Goal: Contribute content: Add original content to the website for others to see

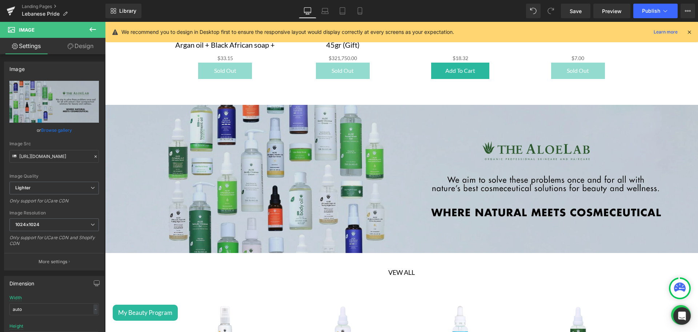
scroll to position [1679, 0]
click at [212, 142] on img at bounding box center [401, 179] width 593 height 148
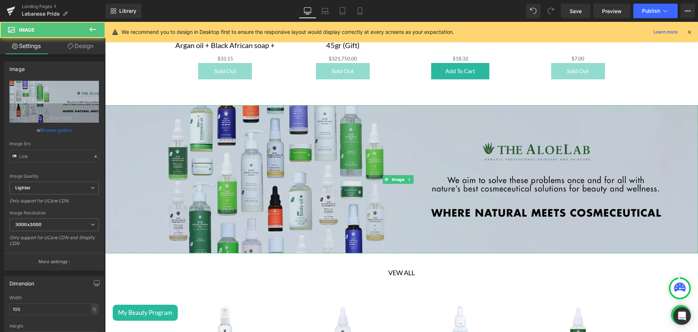
type input "[URL][DOMAIN_NAME]"
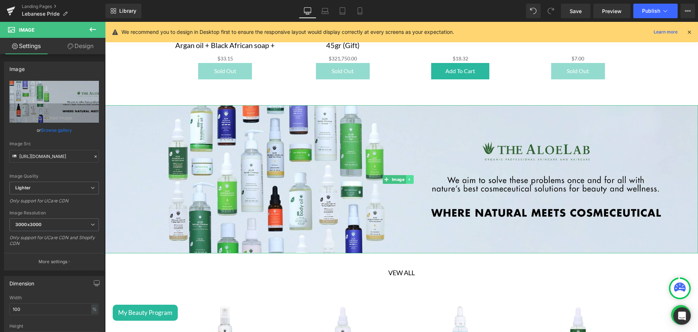
click at [411, 177] on icon at bounding box center [410, 179] width 4 height 4
click at [406, 177] on icon at bounding box center [406, 179] width 4 height 4
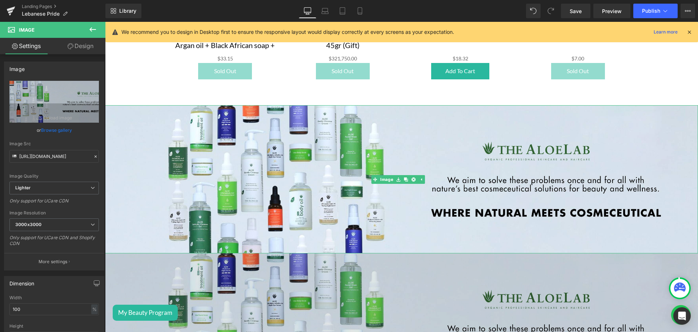
scroll to position [1832, 0]
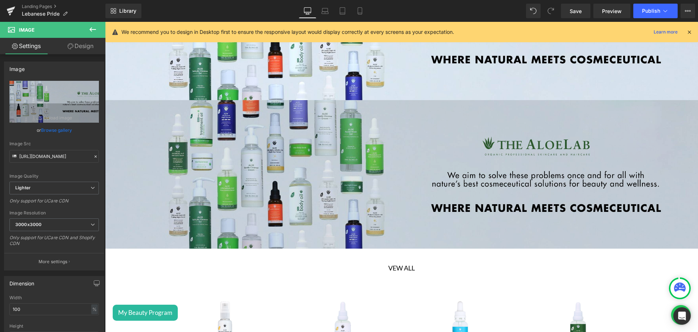
click at [366, 175] on img at bounding box center [401, 174] width 593 height 148
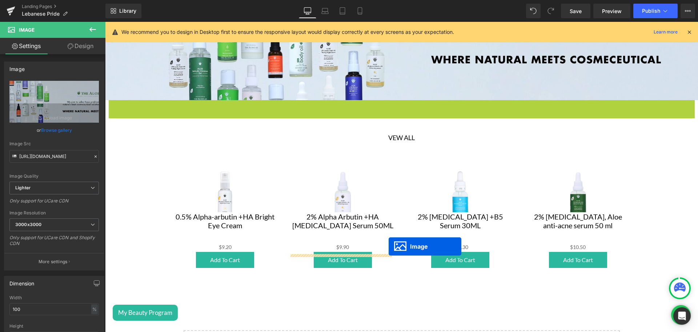
scroll to position [1839, 0]
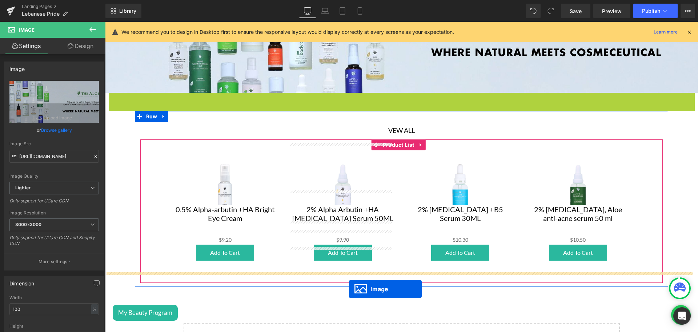
drag, startPoint x: 389, startPoint y: 158, endPoint x: 349, endPoint y: 289, distance: 136.8
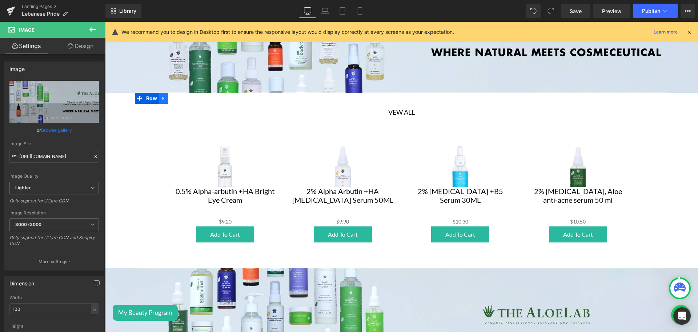
click at [164, 96] on icon at bounding box center [163, 98] width 5 height 5
click at [172, 93] on link at bounding box center [172, 98] width 9 height 11
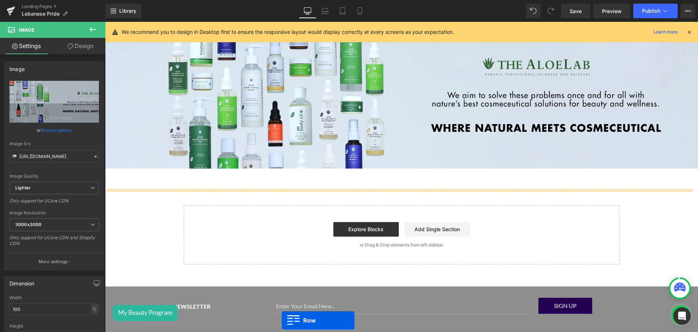
scroll to position [2134, 0]
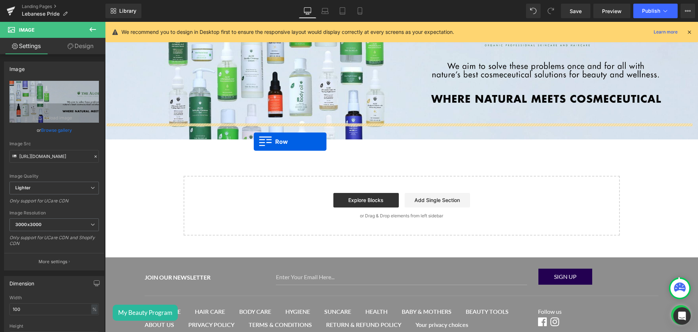
drag, startPoint x: 146, startPoint y: 104, endPoint x: 254, endPoint y: 143, distance: 114.4
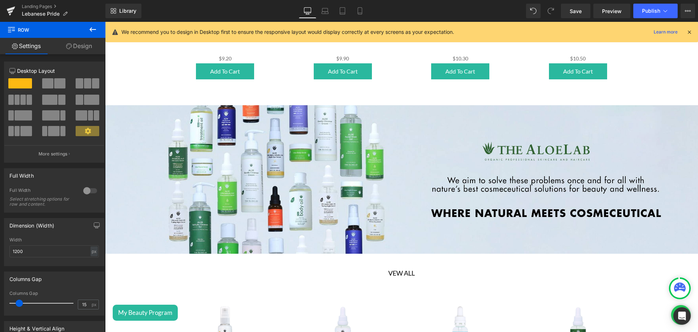
scroll to position [1970, 0]
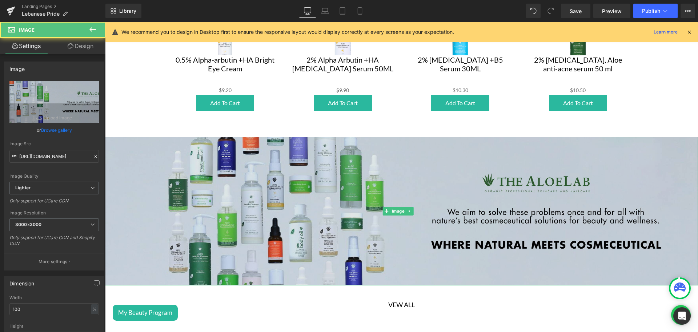
click at [361, 191] on img at bounding box center [401, 211] width 593 height 148
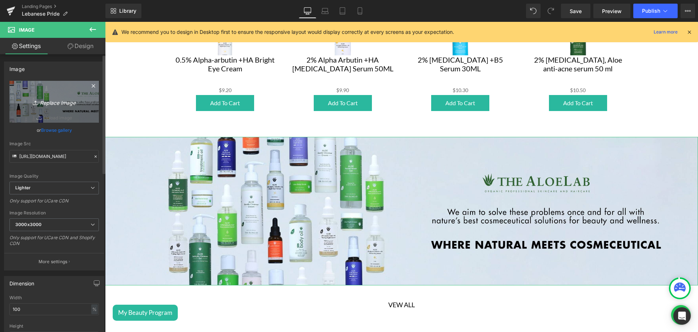
click at [71, 102] on icon "Replace Image" at bounding box center [54, 101] width 58 height 9
type input "C:\fakepath\[PERSON_NAME] Banner desktop.png"
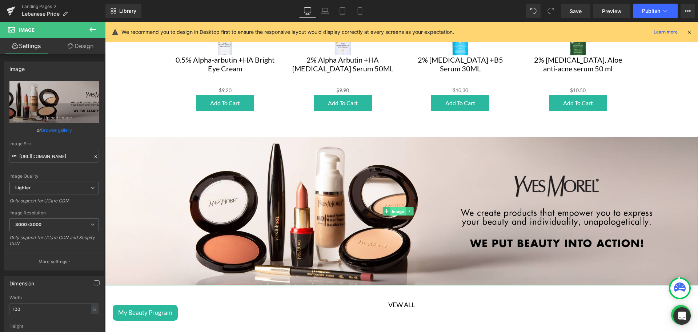
click at [394, 207] on span "Image" at bounding box center [398, 211] width 16 height 9
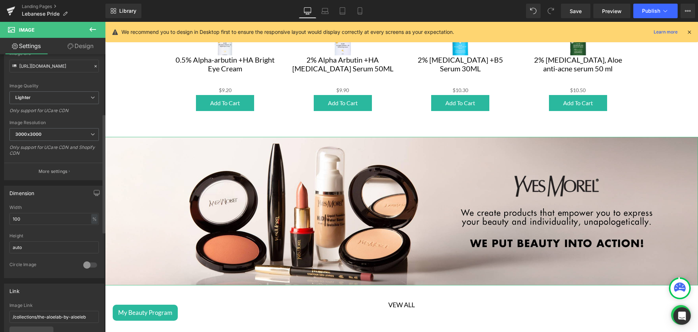
scroll to position [138, 0]
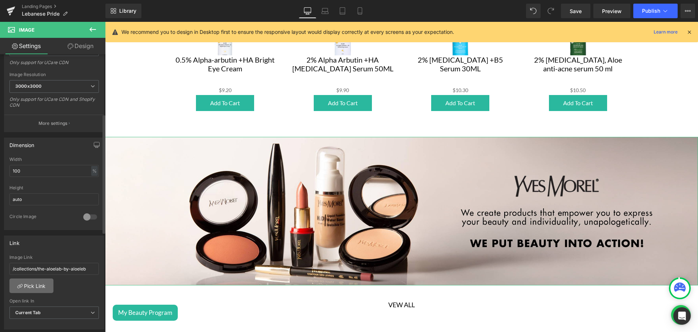
click at [42, 280] on link "Pick Link" at bounding box center [31, 285] width 44 height 15
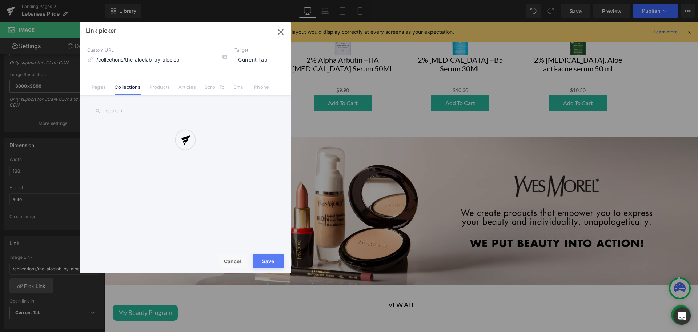
click at [113, 110] on div at bounding box center [185, 147] width 211 height 251
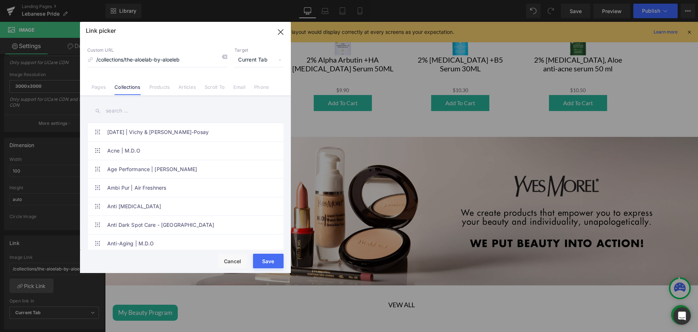
click at [112, 110] on input "text" at bounding box center [185, 111] width 196 height 16
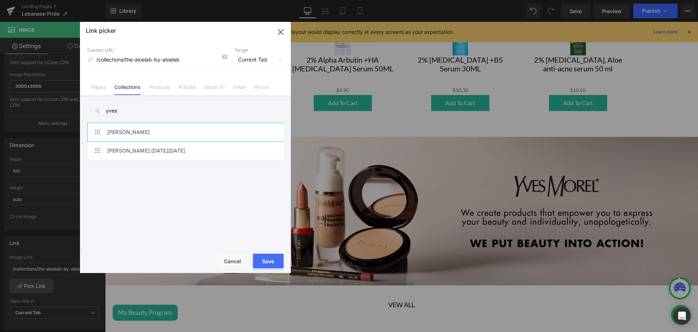
type input "yves"
click at [143, 132] on link "[PERSON_NAME]" at bounding box center [187, 132] width 160 height 18
click at [268, 258] on button "Save" at bounding box center [268, 260] width 31 height 15
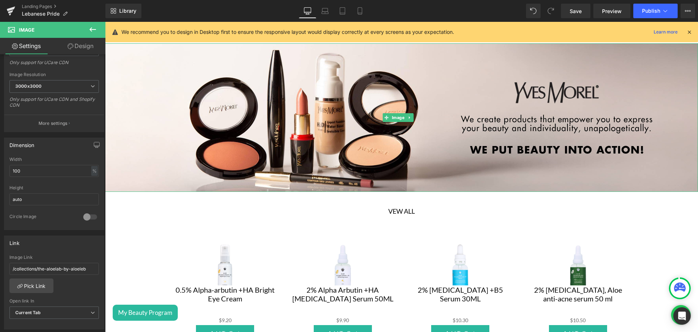
scroll to position [2064, 0]
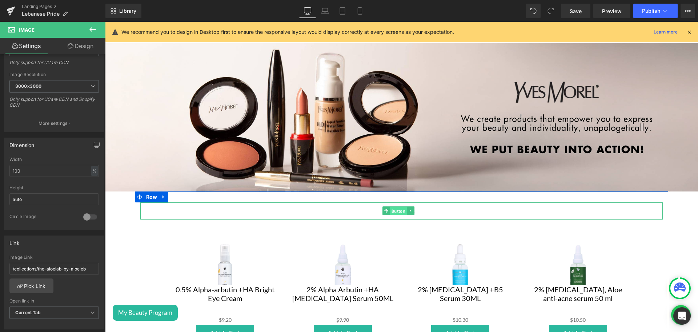
click at [394, 207] on span "Button" at bounding box center [398, 211] width 17 height 9
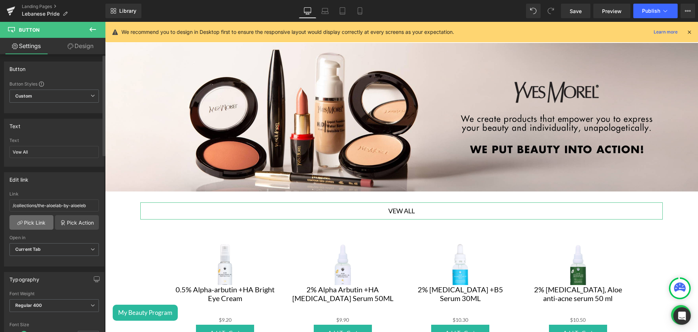
click at [36, 221] on link "Pick Link" at bounding box center [31, 222] width 44 height 15
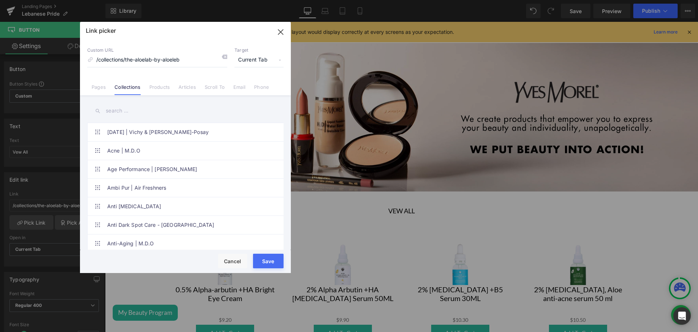
click at [132, 110] on input "text" at bounding box center [185, 111] width 196 height 16
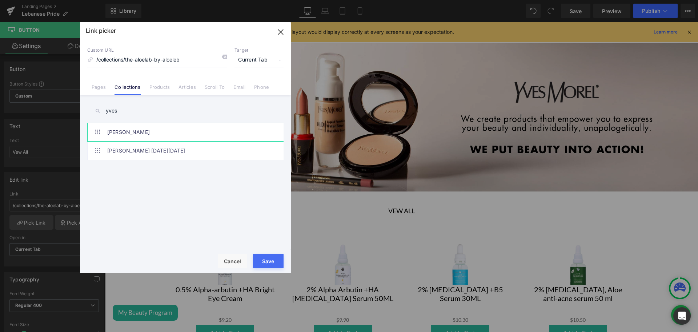
type input "yves"
click at [148, 133] on link "[PERSON_NAME]" at bounding box center [187, 132] width 160 height 18
click at [266, 260] on button "Save" at bounding box center [268, 260] width 31 height 15
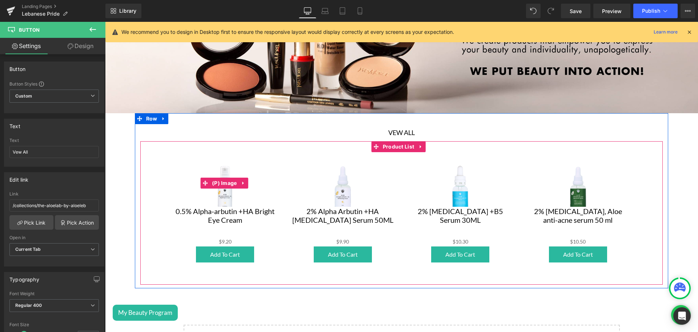
scroll to position [2143, 0]
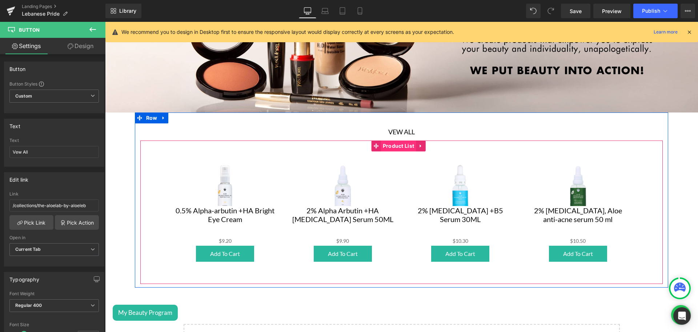
click at [387, 140] on span "Product List" at bounding box center [398, 145] width 35 height 11
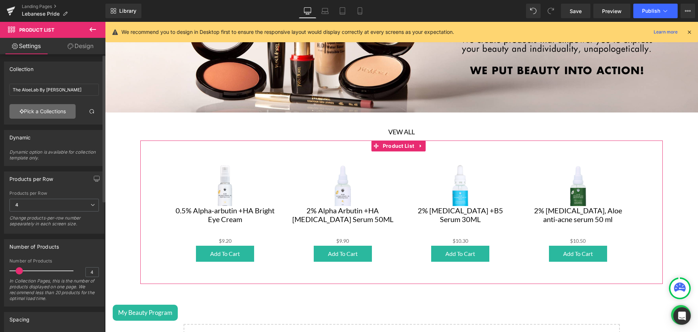
click at [44, 115] on link "Pick a Collections" at bounding box center [42, 111] width 66 height 15
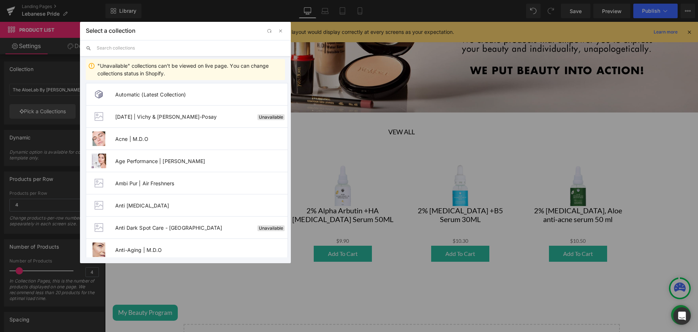
click at [115, 43] on input "text" at bounding box center [191, 48] width 188 height 16
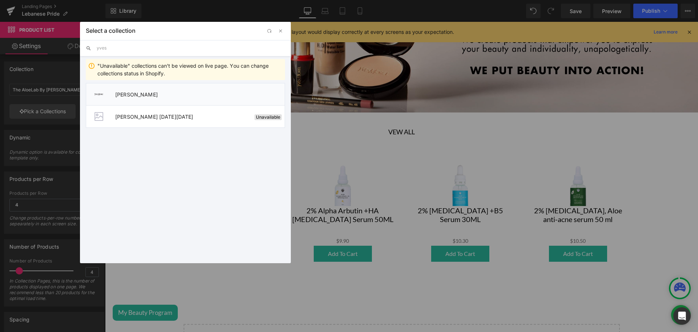
type input "yves"
click at [199, 87] on li "[PERSON_NAME]" at bounding box center [185, 94] width 199 height 22
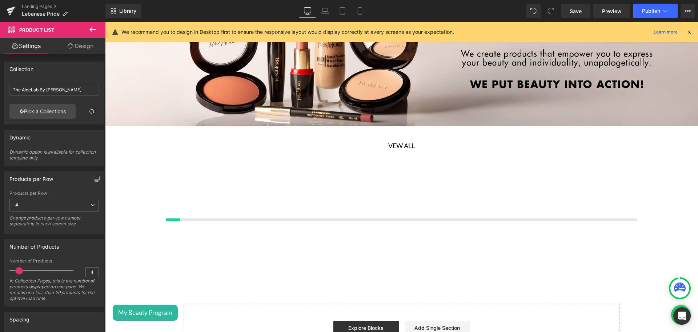
scroll to position [2134, 0]
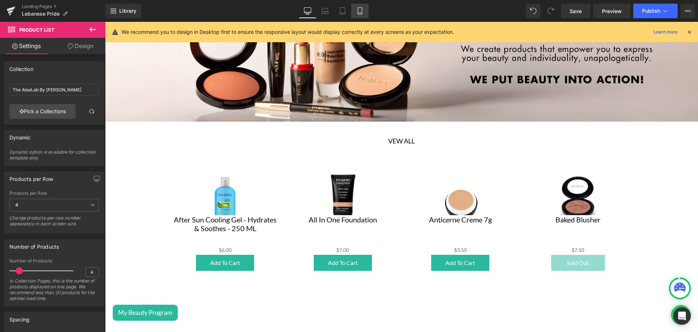
click at [361, 12] on icon at bounding box center [359, 10] width 7 height 7
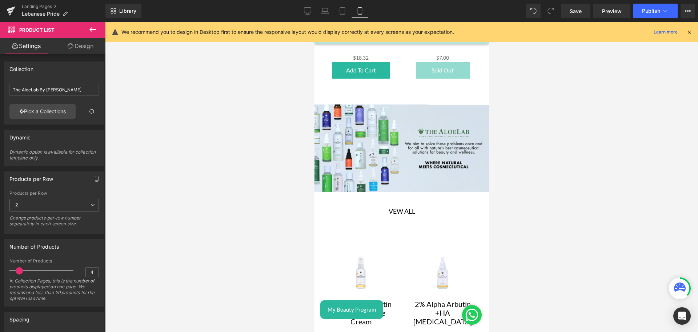
scroll to position [1891, 0]
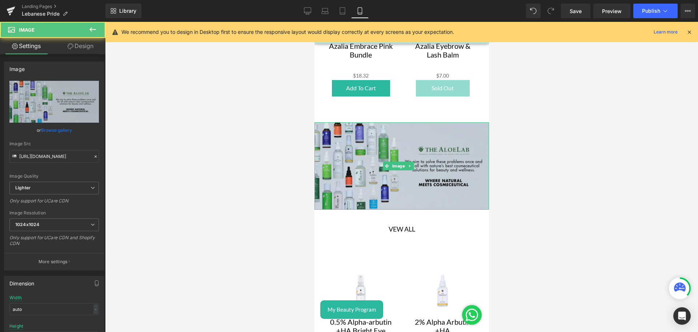
click at [396, 125] on div "Image" at bounding box center [401, 165] width 175 height 87
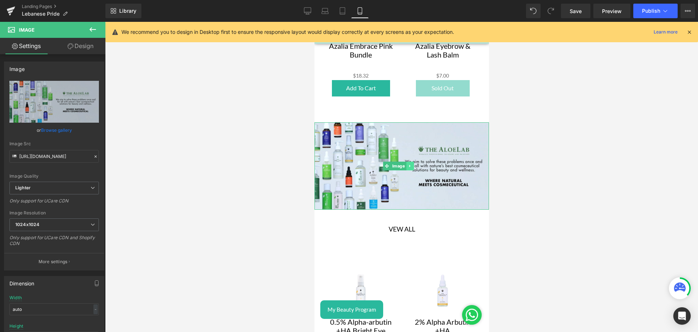
click at [409, 164] on icon at bounding box center [410, 166] width 4 height 4
click at [407, 164] on icon at bounding box center [406, 166] width 4 height 4
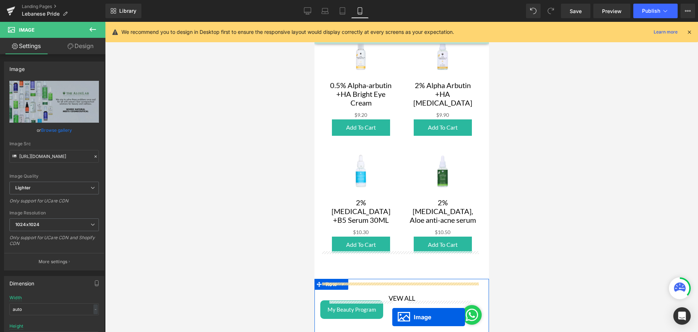
scroll to position [2160, 0]
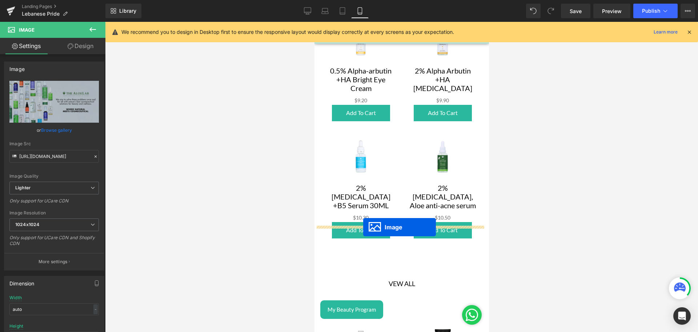
drag, startPoint x: 386, startPoint y: 210, endPoint x: 363, endPoint y: 227, distance: 28.3
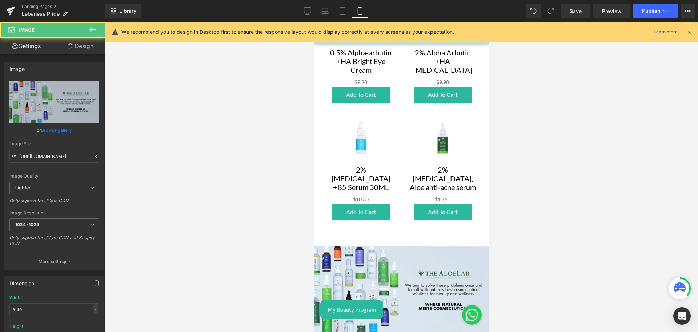
scroll to position [2142, 0]
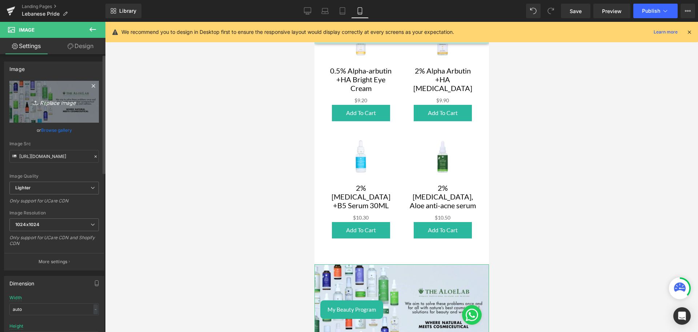
click at [65, 101] on icon "Replace Image" at bounding box center [54, 101] width 58 height 9
type input "C:\fakepath\[PERSON_NAME] Banner mobile.png"
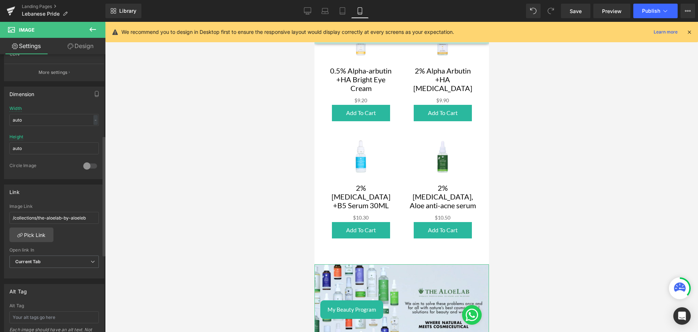
scroll to position [187, 0]
click at [30, 232] on link "Pick Link" at bounding box center [31, 231] width 44 height 15
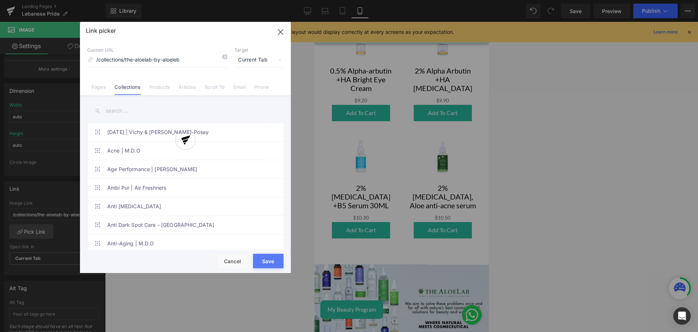
click at [111, 108] on input "text" at bounding box center [185, 111] width 196 height 16
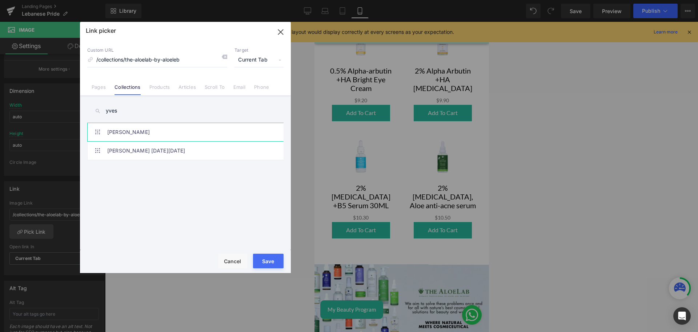
type input "yves"
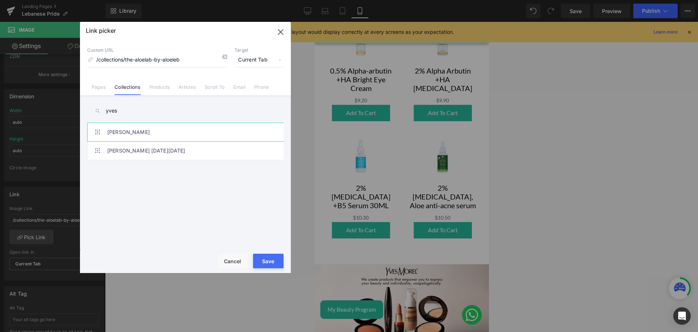
scroll to position [192, 0]
click at [179, 131] on link "[PERSON_NAME]" at bounding box center [187, 132] width 160 height 18
click at [276, 256] on button "Save" at bounding box center [268, 260] width 31 height 15
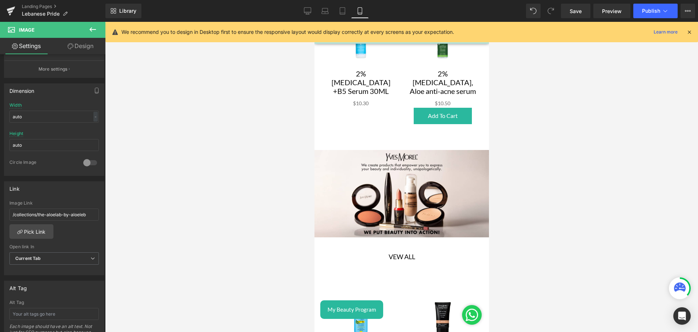
scroll to position [2234, 0]
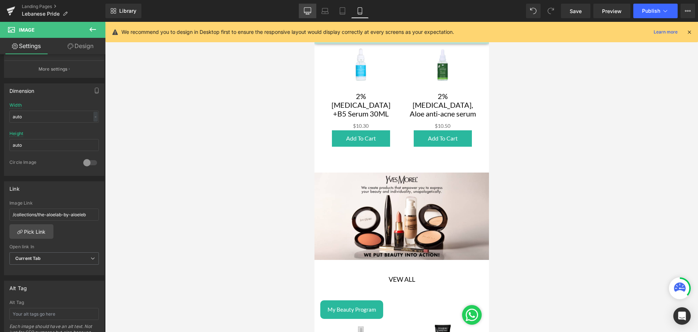
click at [300, 13] on link "Desktop" at bounding box center [307, 11] width 17 height 15
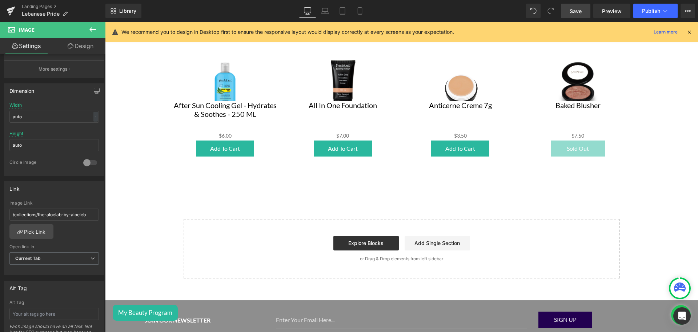
scroll to position [2248, 0]
click at [574, 7] on link "Save" at bounding box center [575, 11] width 29 height 15
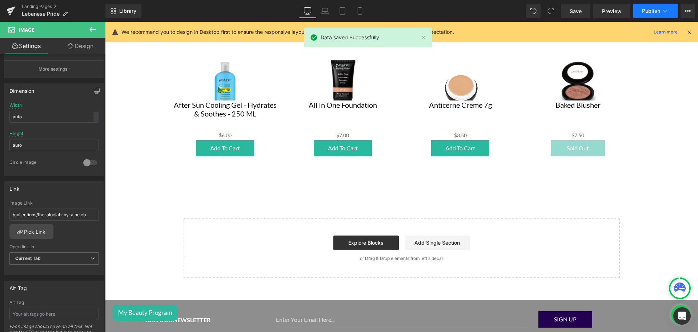
click at [650, 11] on span "Publish" at bounding box center [651, 11] width 18 height 6
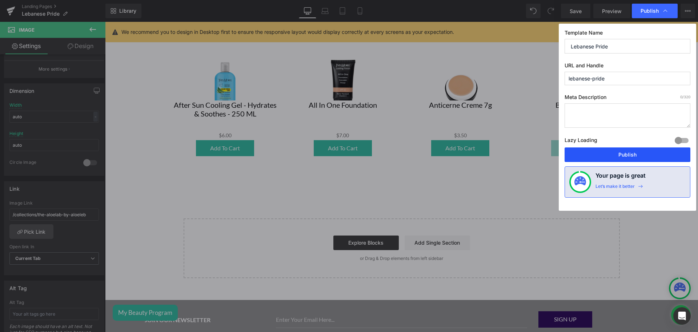
click at [637, 153] on button "Publish" at bounding box center [628, 154] width 126 height 15
